Goal: Task Accomplishment & Management: Manage account settings

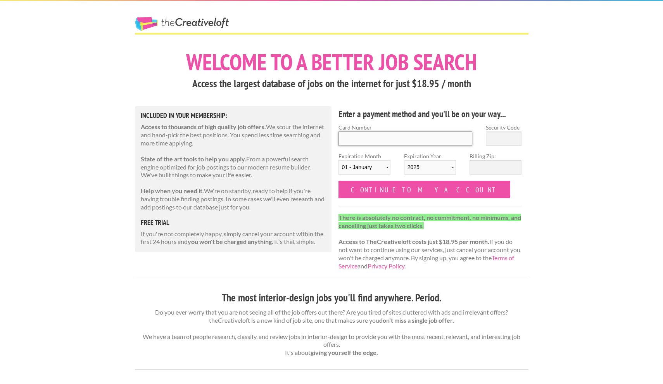
click at [365, 141] on input "Card Number" at bounding box center [405, 138] width 134 height 14
type input "[CREDIT_CARD_NUMBER]"
type input "502"
select select "11"
select select "2028"
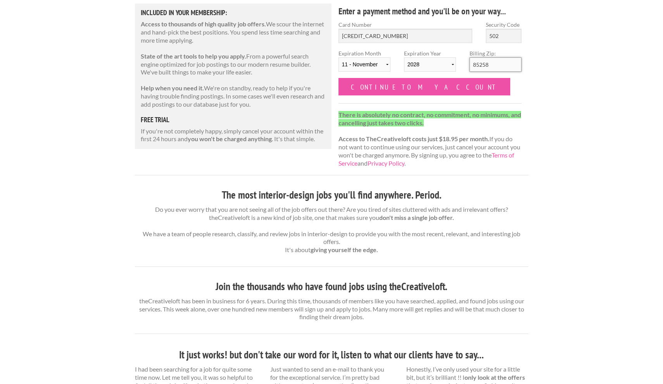
scroll to position [46, 0]
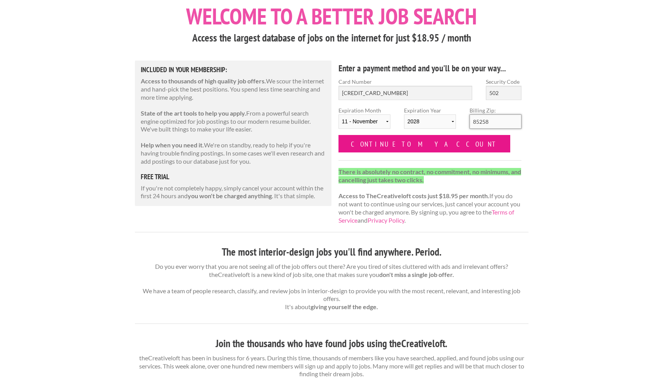
type input "85258"
click at [385, 144] on input "Continue to my account" at bounding box center [424, 143] width 172 height 17
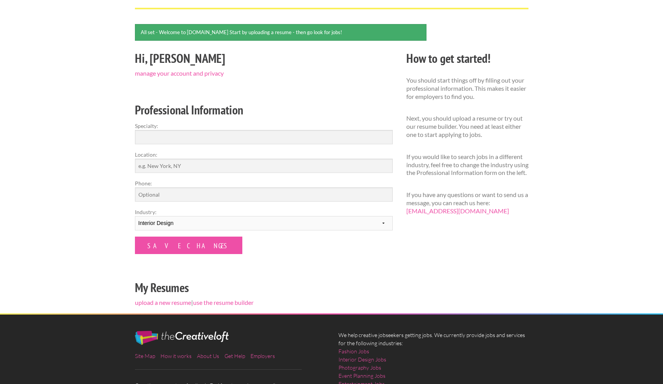
scroll to position [21, 0]
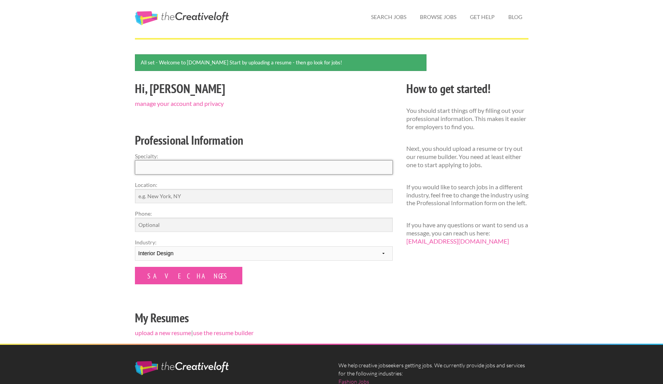
click at [252, 166] on input "Specialty:" at bounding box center [264, 167] width 258 height 14
click at [234, 200] on input "Location:" at bounding box center [264, 196] width 258 height 14
type input "Scottsdale"
click at [210, 228] on input "Phone:" at bounding box center [264, 224] width 258 height 14
type input "4802686721"
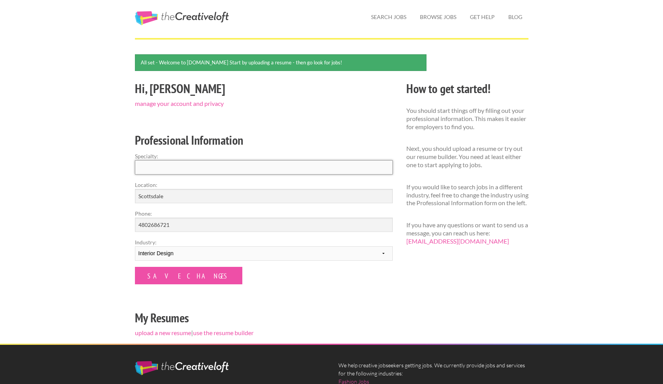
click at [204, 166] on input "Specialty:" at bounding box center [264, 167] width 258 height 14
click at [208, 169] on input "Specialty:" at bounding box center [264, 167] width 258 height 14
type input "Business Development"
click at [166, 277] on input "Save Changes" at bounding box center [188, 275] width 107 height 17
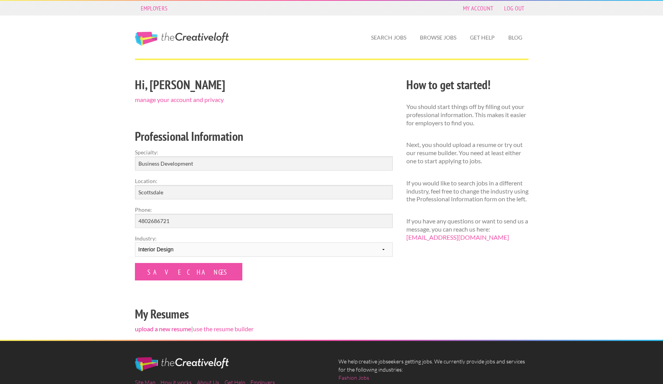
click at [153, 327] on link "upload a new resume" at bounding box center [163, 328] width 56 height 7
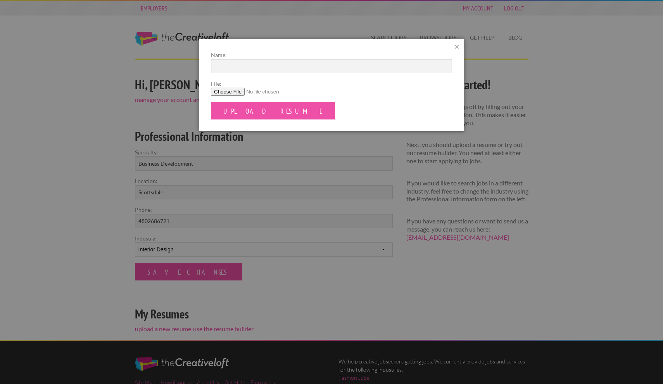
click at [229, 91] on input "File:" at bounding box center [331, 92] width 241 height 8
type input "C:\fakepath\Resume_Hailey_Updated 2025.pdf"
click at [250, 65] on input "Name:" at bounding box center [331, 66] width 241 height 14
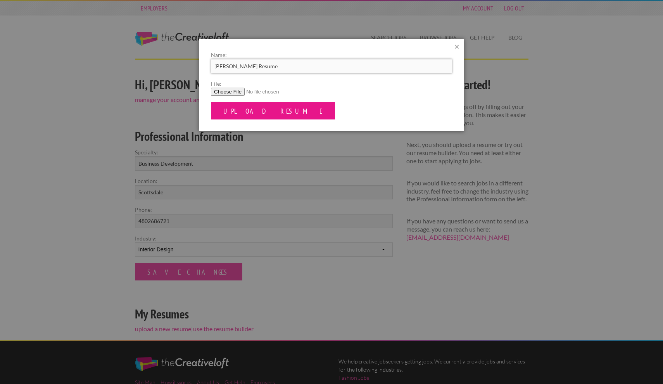
type input "[PERSON_NAME] Resume"
click at [251, 113] on input "Upload Resume" at bounding box center [273, 110] width 124 height 17
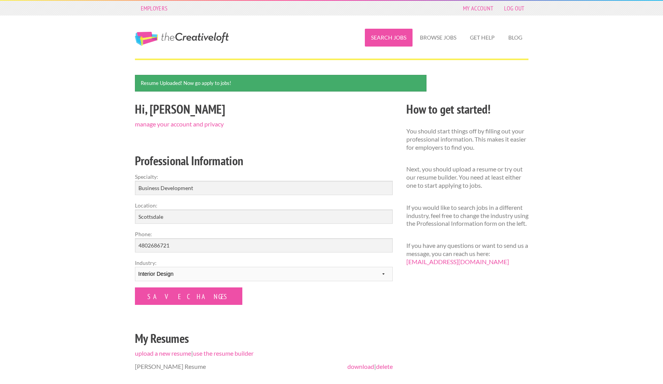
click at [389, 39] on link "Search Jobs" at bounding box center [389, 38] width 48 height 18
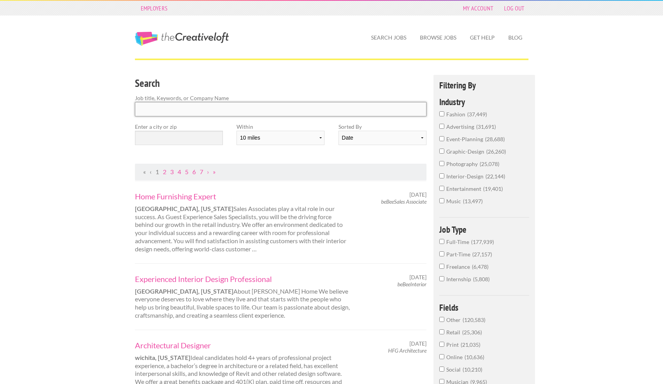
click at [257, 110] on input "Search" at bounding box center [281, 109] width 292 height 14
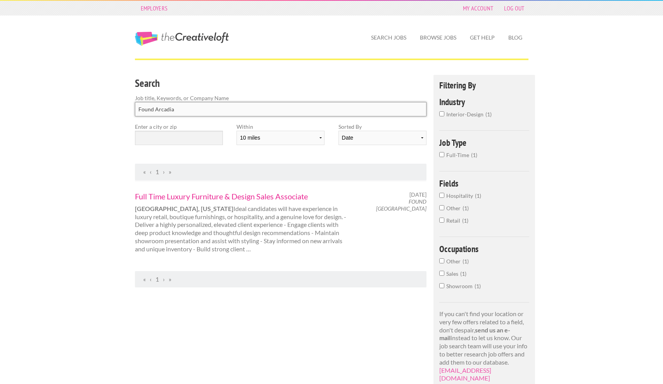
type input "Found Arcadia"
click at [245, 194] on link "Full Time Luxury Furniture & Design Sales Associate" at bounding box center [242, 196] width 215 height 10
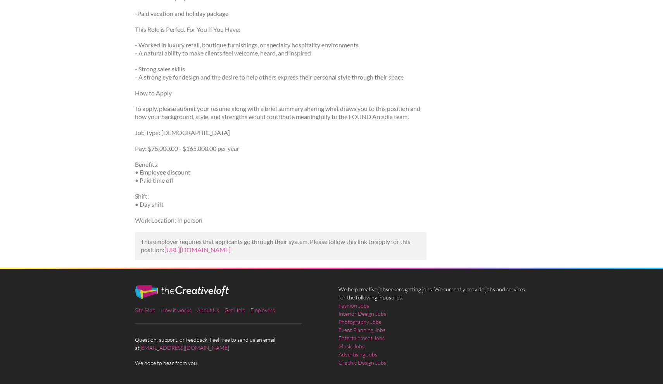
scroll to position [472, 0]
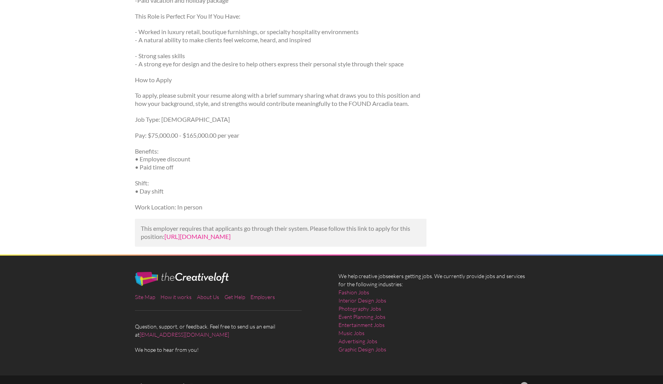
click at [229, 232] on link "[URL][DOMAIN_NAME]" at bounding box center [197, 235] width 66 height 7
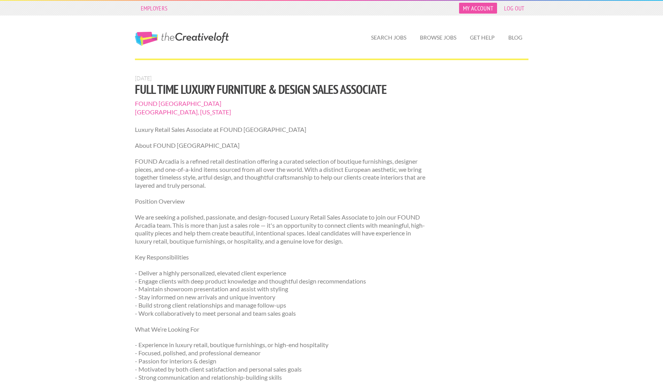
click at [475, 8] on link "My Account" at bounding box center [478, 8] width 38 height 11
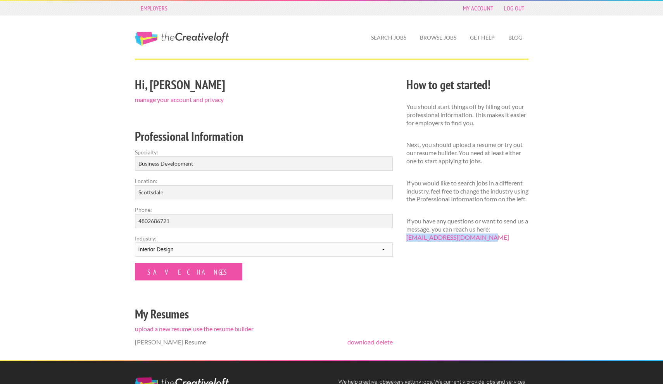
drag, startPoint x: 403, startPoint y: 243, endPoint x: 485, endPoint y: 248, distance: 82.3
click at [485, 248] on div "How to get started! You should start things off by filling out your professiona…" at bounding box center [467, 162] width 136 height 174
copy p "[EMAIL_ADDRESS][DOMAIN_NAME]"
click at [479, 43] on link "Get Help" at bounding box center [481, 38] width 37 height 18
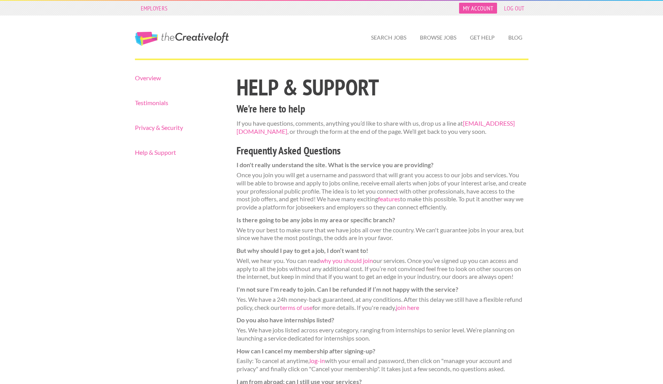
click at [481, 7] on link "My Account" at bounding box center [478, 8] width 38 height 11
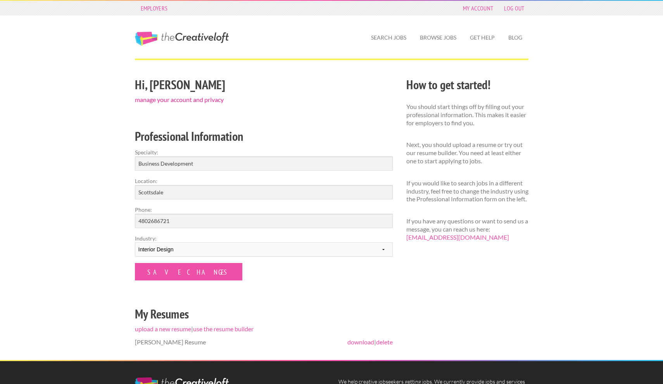
click at [203, 102] on link "manage your account and privacy" at bounding box center [179, 99] width 89 height 7
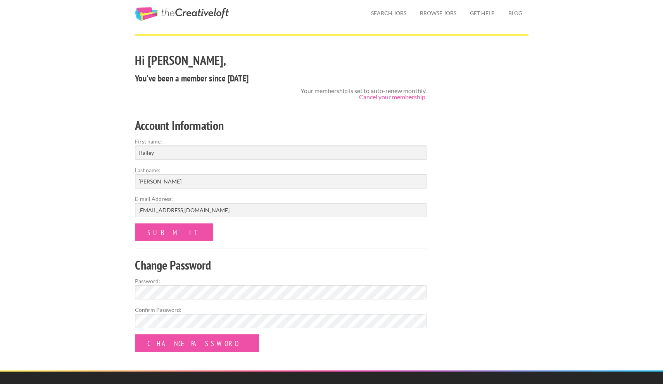
scroll to position [25, 0]
click at [383, 96] on link "Cancel your membership." at bounding box center [392, 96] width 67 height 7
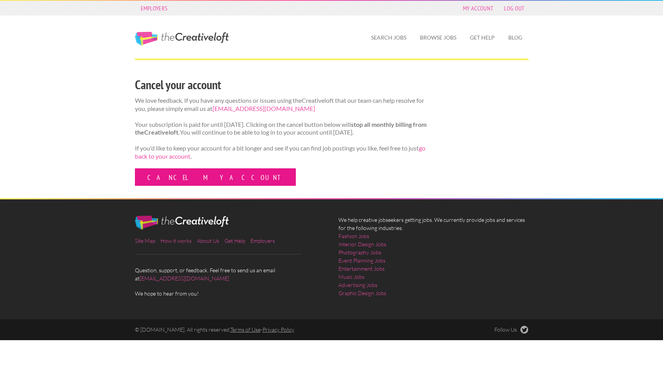
click at [189, 183] on link "Cancel my account" at bounding box center [215, 176] width 161 height 17
